Goal: Task Accomplishment & Management: Use online tool/utility

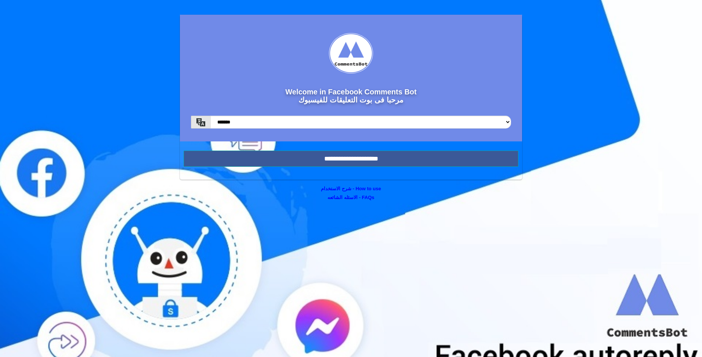
click at [402, 160] on input "**********" at bounding box center [350, 158] width 335 height 16
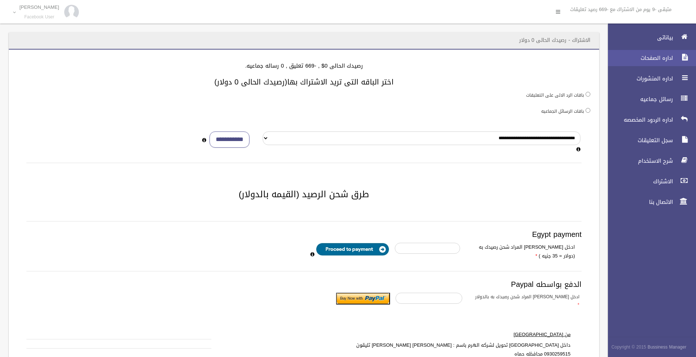
click at [673, 59] on span "اداره الصفحات" at bounding box center [638, 57] width 73 height 7
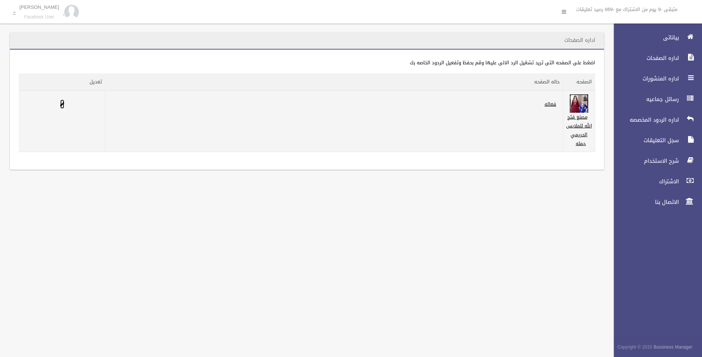
click at [61, 105] on span at bounding box center [62, 104] width 4 height 5
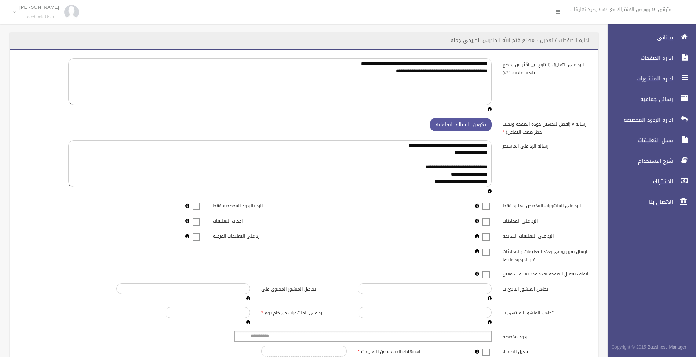
click at [488, 201] on span at bounding box center [486, 201] width 11 height 0
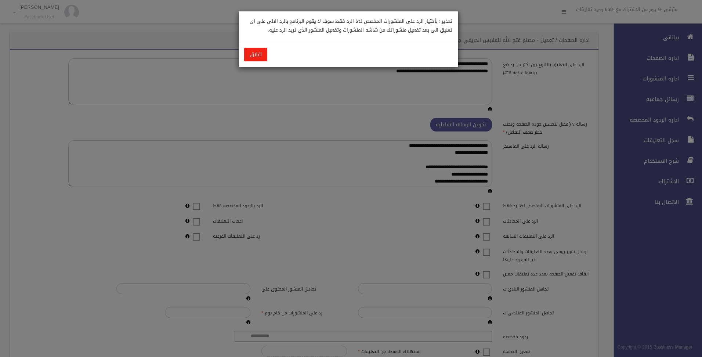
click at [244, 52] on button "اغلاق" at bounding box center [255, 55] width 23 height 14
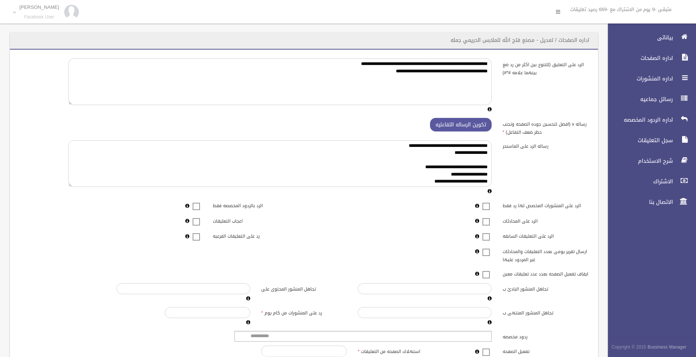
click at [486, 201] on span at bounding box center [486, 201] width 11 height 0
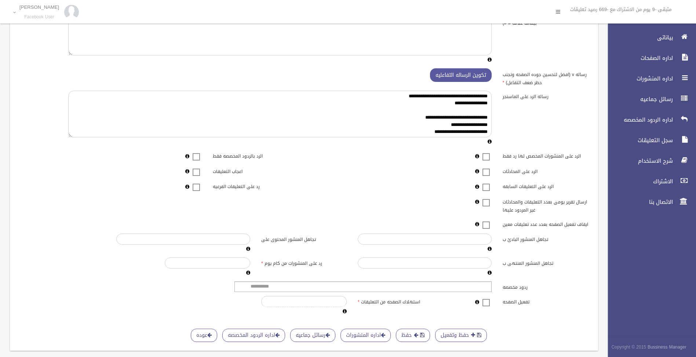
scroll to position [74, 0]
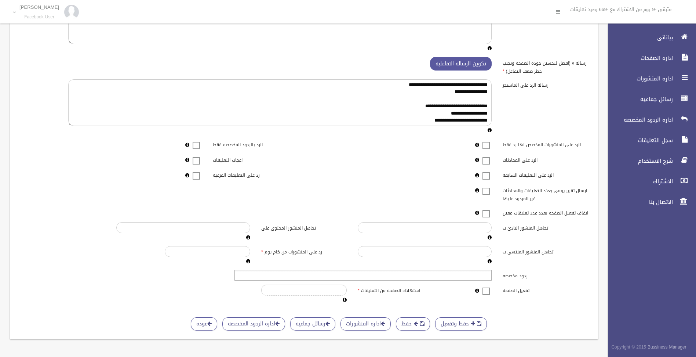
click at [307, 270] on ul at bounding box center [362, 275] width 257 height 11
click at [566, 268] on div "**********" at bounding box center [304, 150] width 571 height 307
type input "**********"
click at [371, 324] on link "اداره المنشورات" at bounding box center [366, 324] width 50 height 14
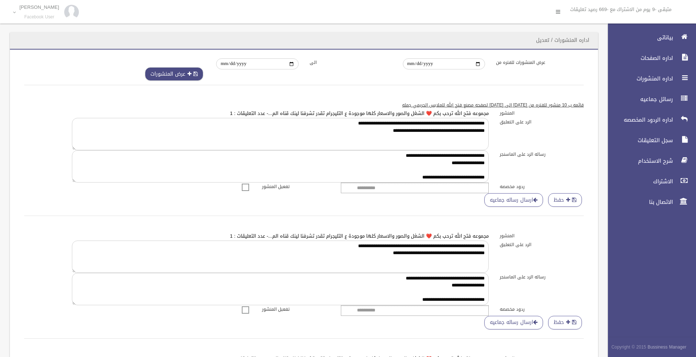
click at [177, 78] on button "عرض المنشورات" at bounding box center [174, 74] width 58 height 14
click at [673, 34] on span "بياناتى" at bounding box center [638, 37] width 73 height 7
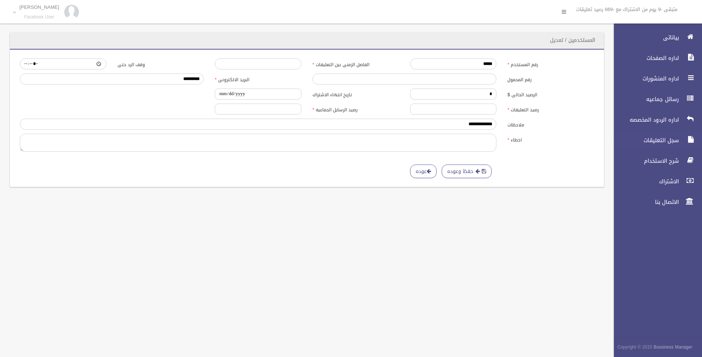
click at [670, 142] on span "سجل التعليقات" at bounding box center [643, 140] width 73 height 7
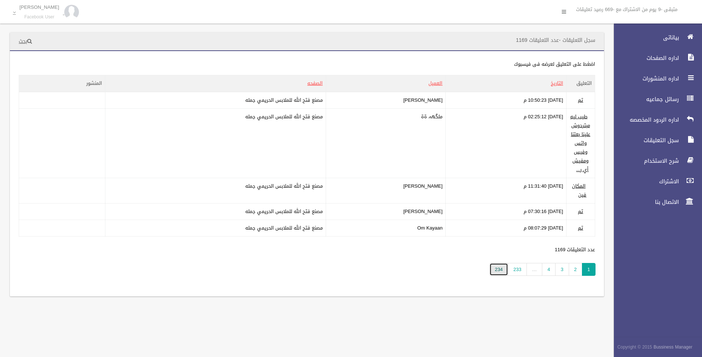
click at [494, 266] on link "234" at bounding box center [498, 269] width 19 height 13
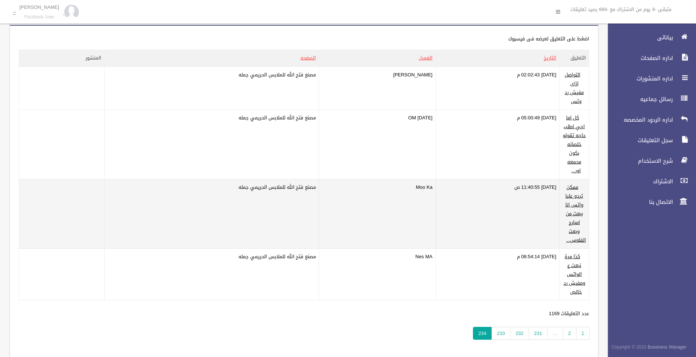
scroll to position [46, 0]
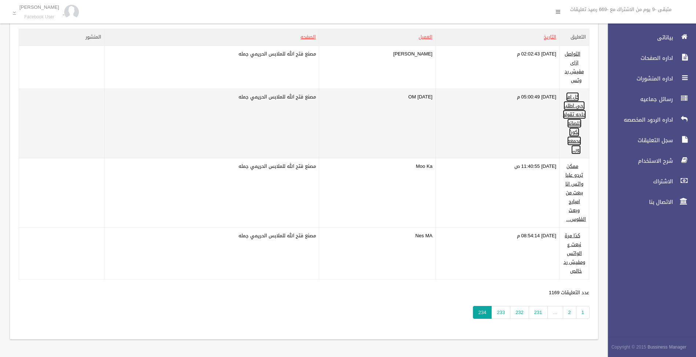
click at [575, 131] on link "كل اما اجي اطلب حاجه تقولو خلصانه بكون مجمعه اور..." at bounding box center [574, 123] width 23 height 62
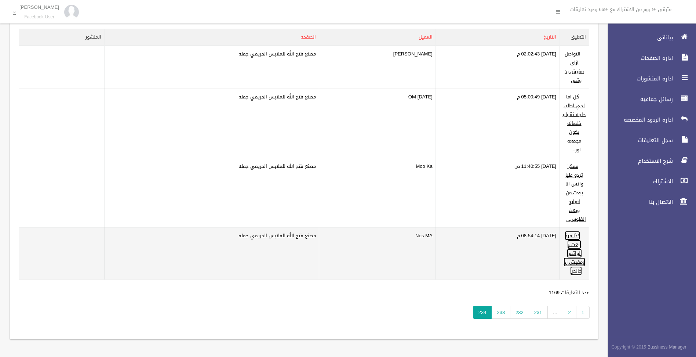
click at [576, 252] on link "كذا مرة نبعت ع الواتس ومفيش رد خالص" at bounding box center [575, 253] width 22 height 44
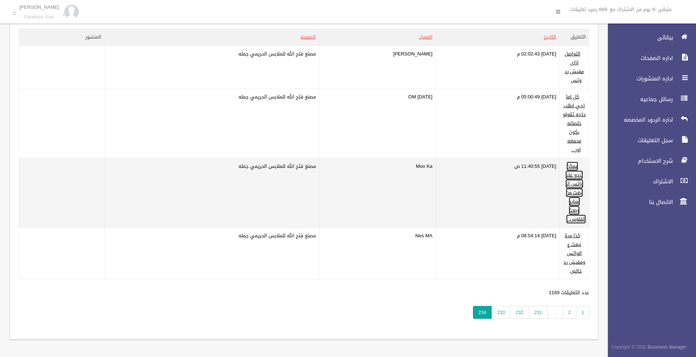
click at [574, 185] on link "ممكن تردو عليا واتس انا ببعت من امبارح وبعت الفلوس..." at bounding box center [576, 192] width 21 height 62
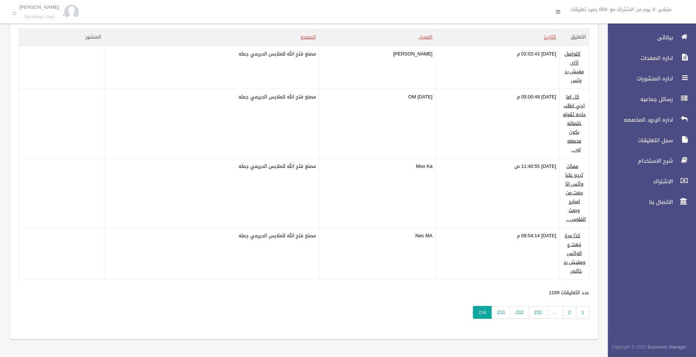
click at [557, 313] on span "…" at bounding box center [556, 312] width 16 height 13
click at [537, 313] on link "231" at bounding box center [538, 312] width 19 height 13
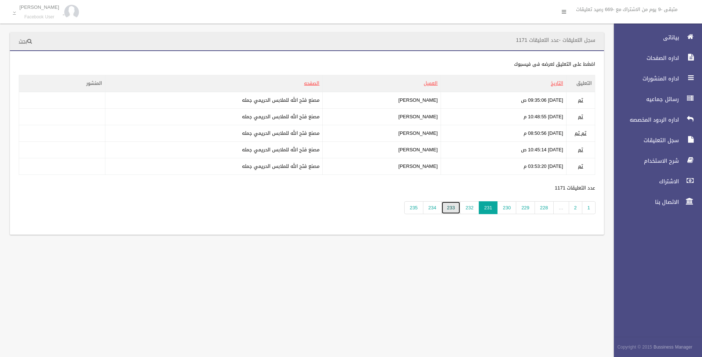
click at [454, 209] on link "233" at bounding box center [450, 207] width 19 height 13
